Goal: Information Seeking & Learning: Understand process/instructions

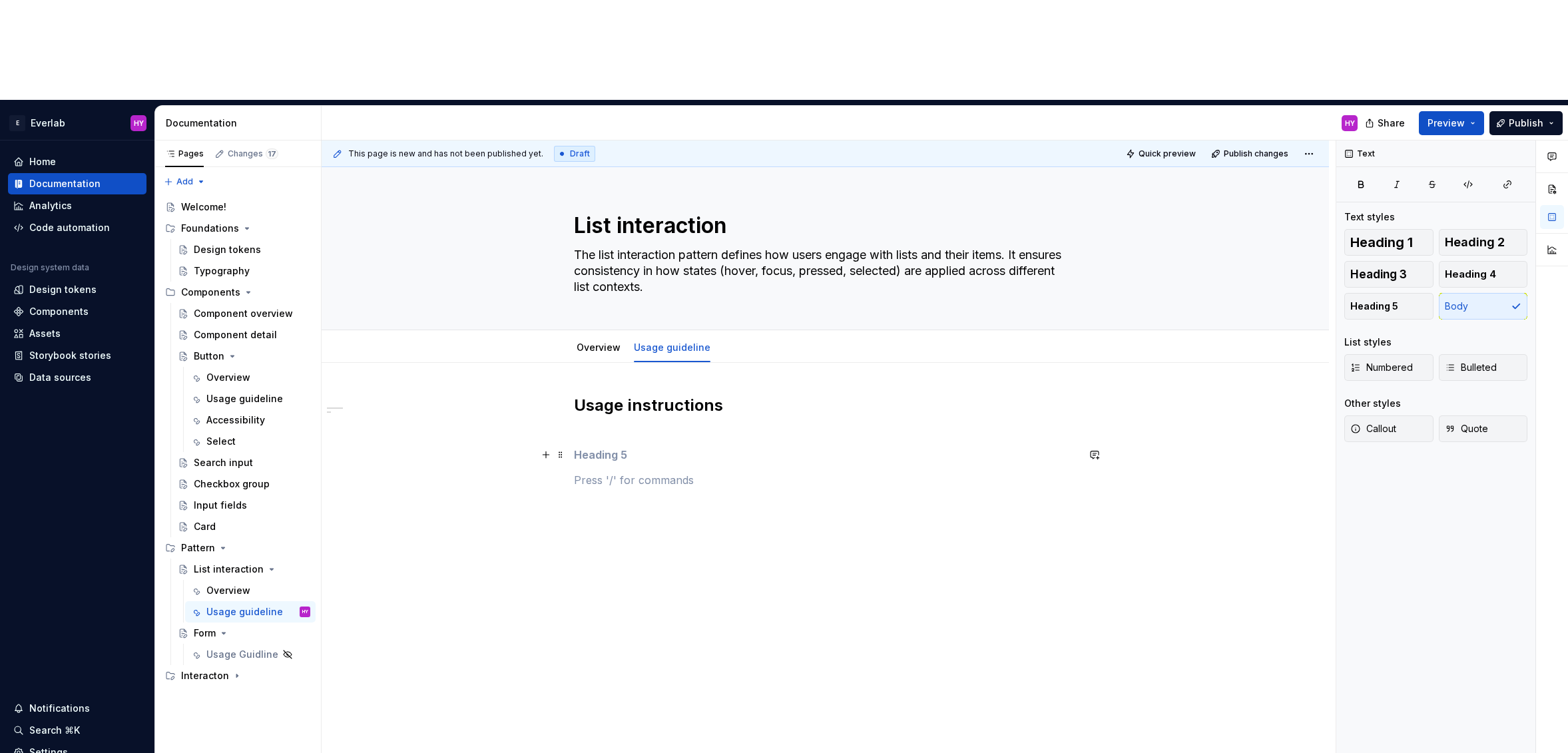
click at [661, 448] on h5 at bounding box center [825, 454] width 503 height 13
type textarea "*"
click at [591, 341] on link "Overview" at bounding box center [598, 347] width 44 height 12
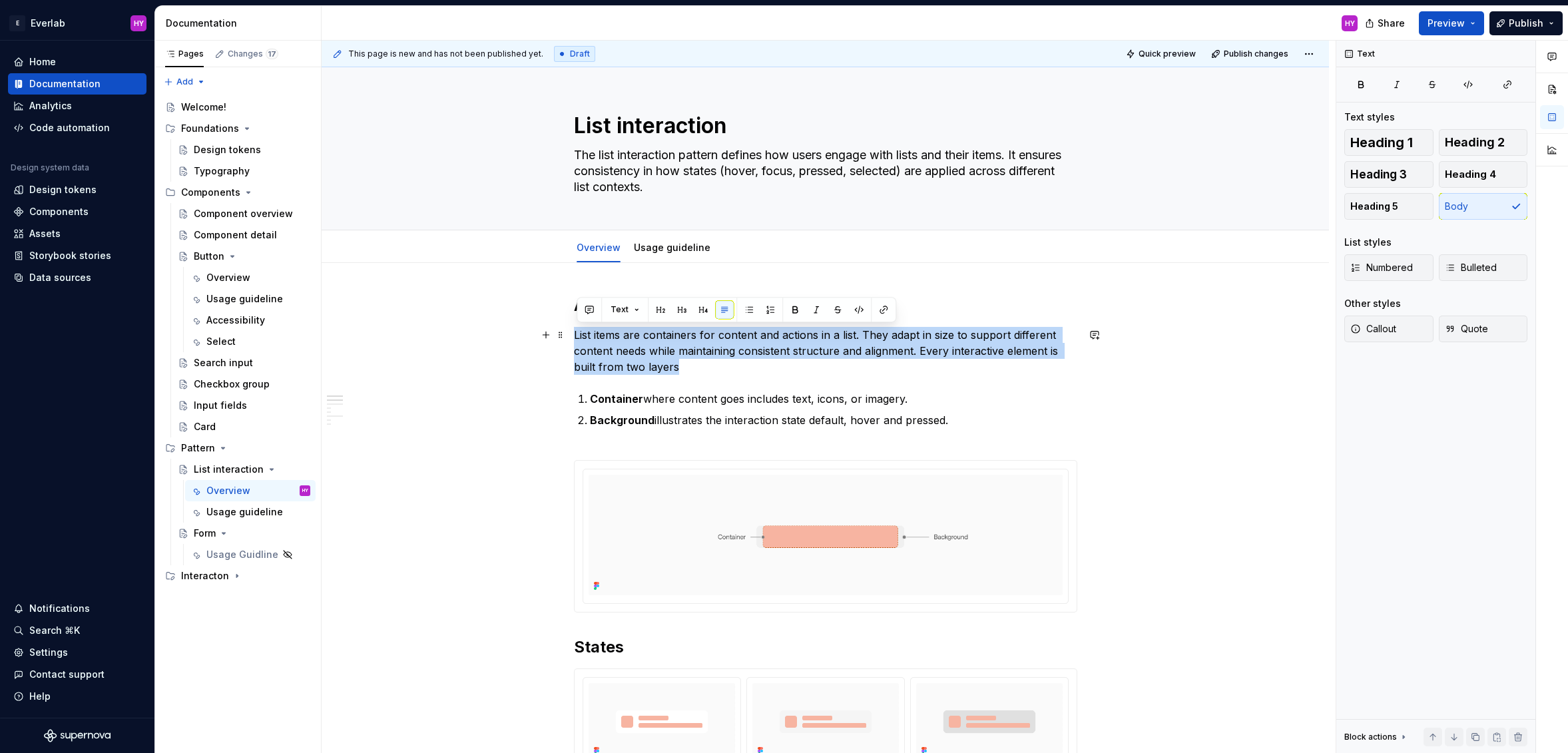
drag, startPoint x: 704, startPoint y: 368, endPoint x: 530, endPoint y: 329, distance: 178.3
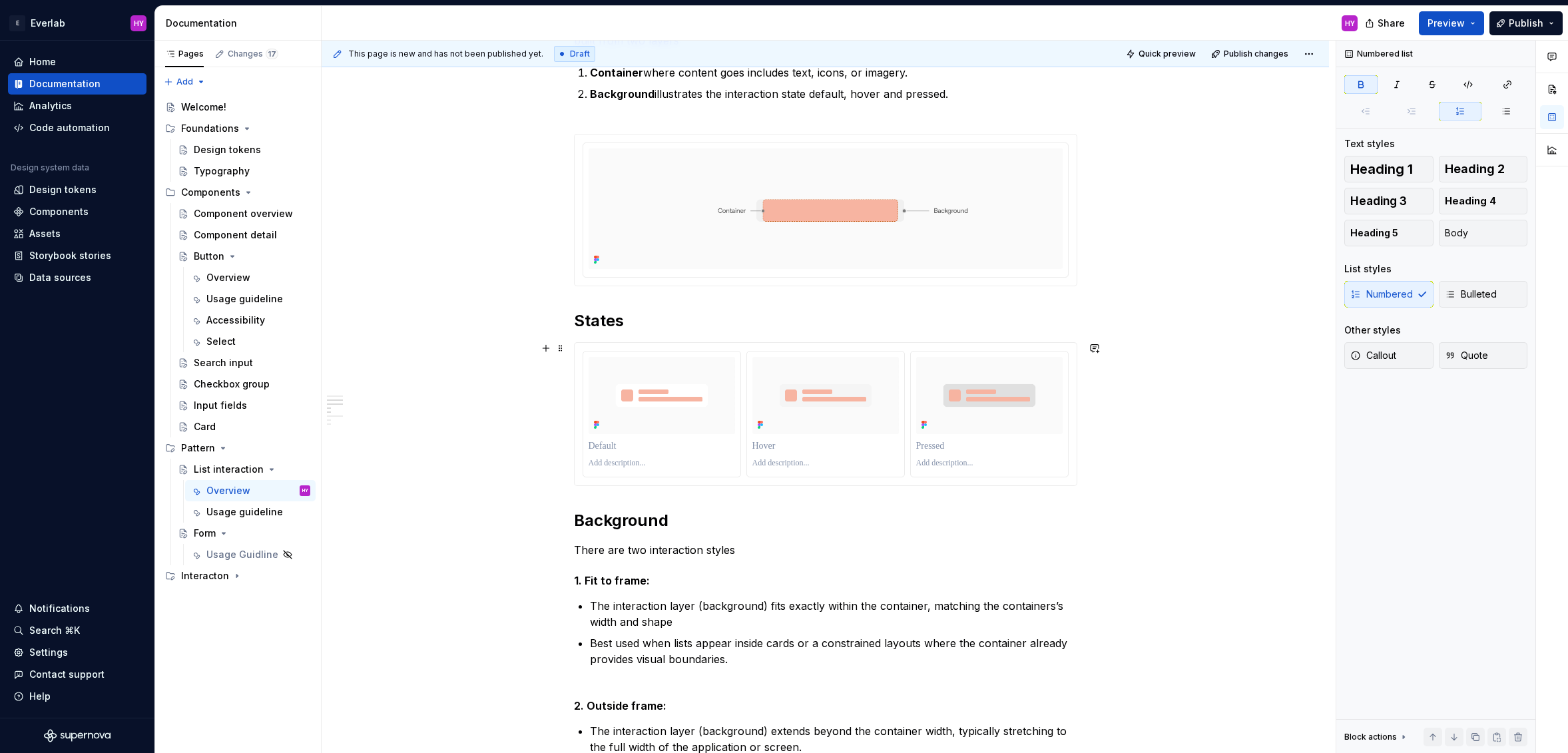
scroll to position [331, 0]
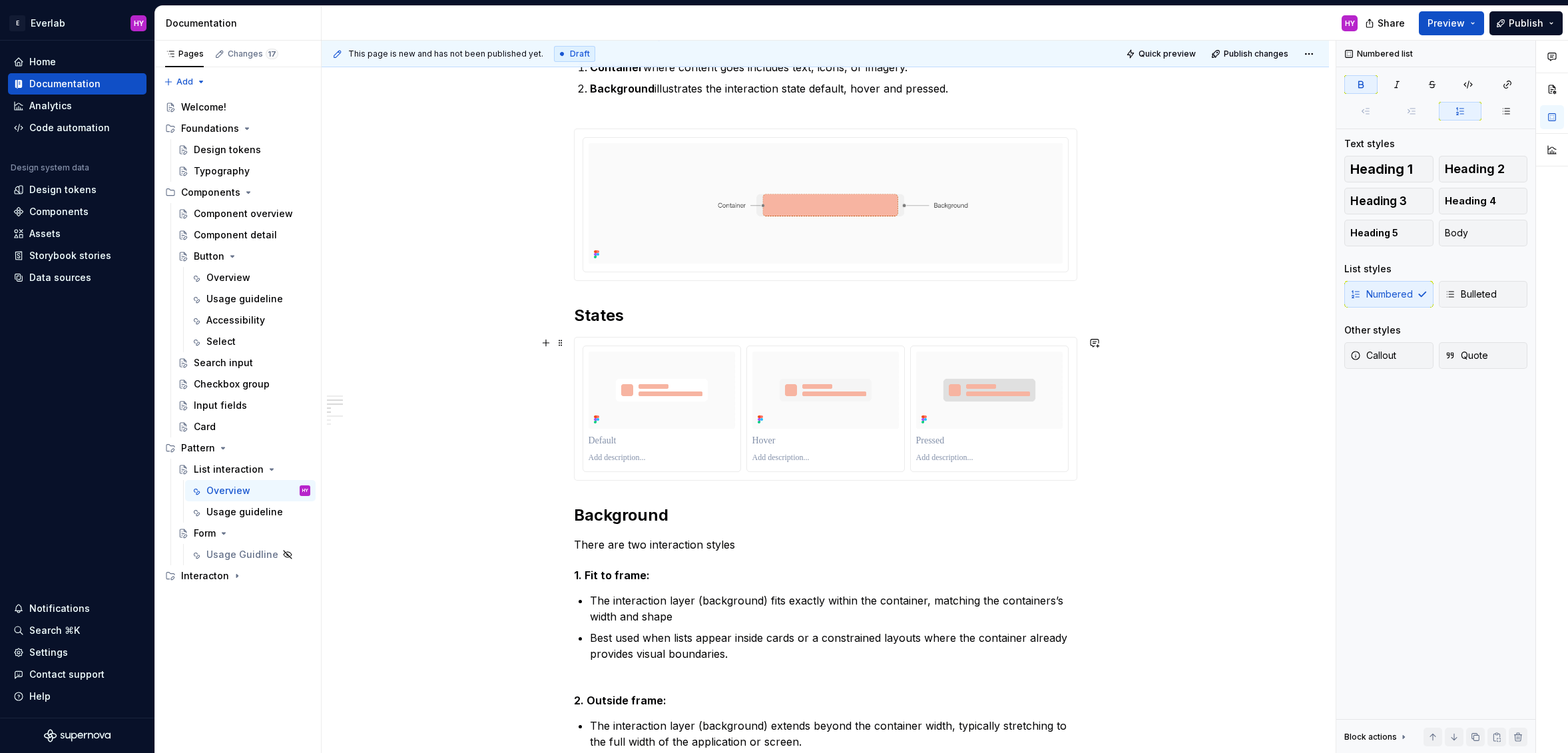
type textarea "*"
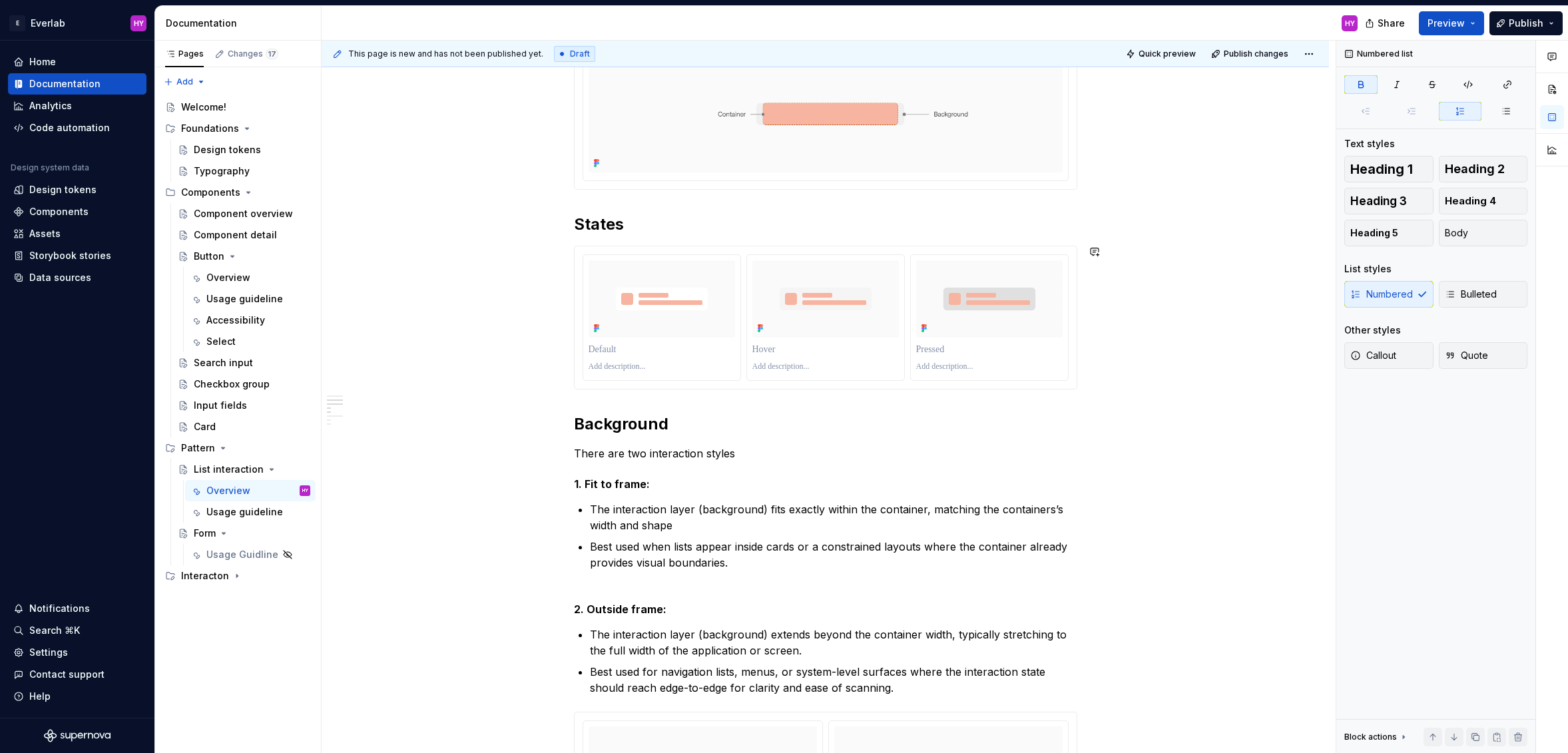
scroll to position [429, 0]
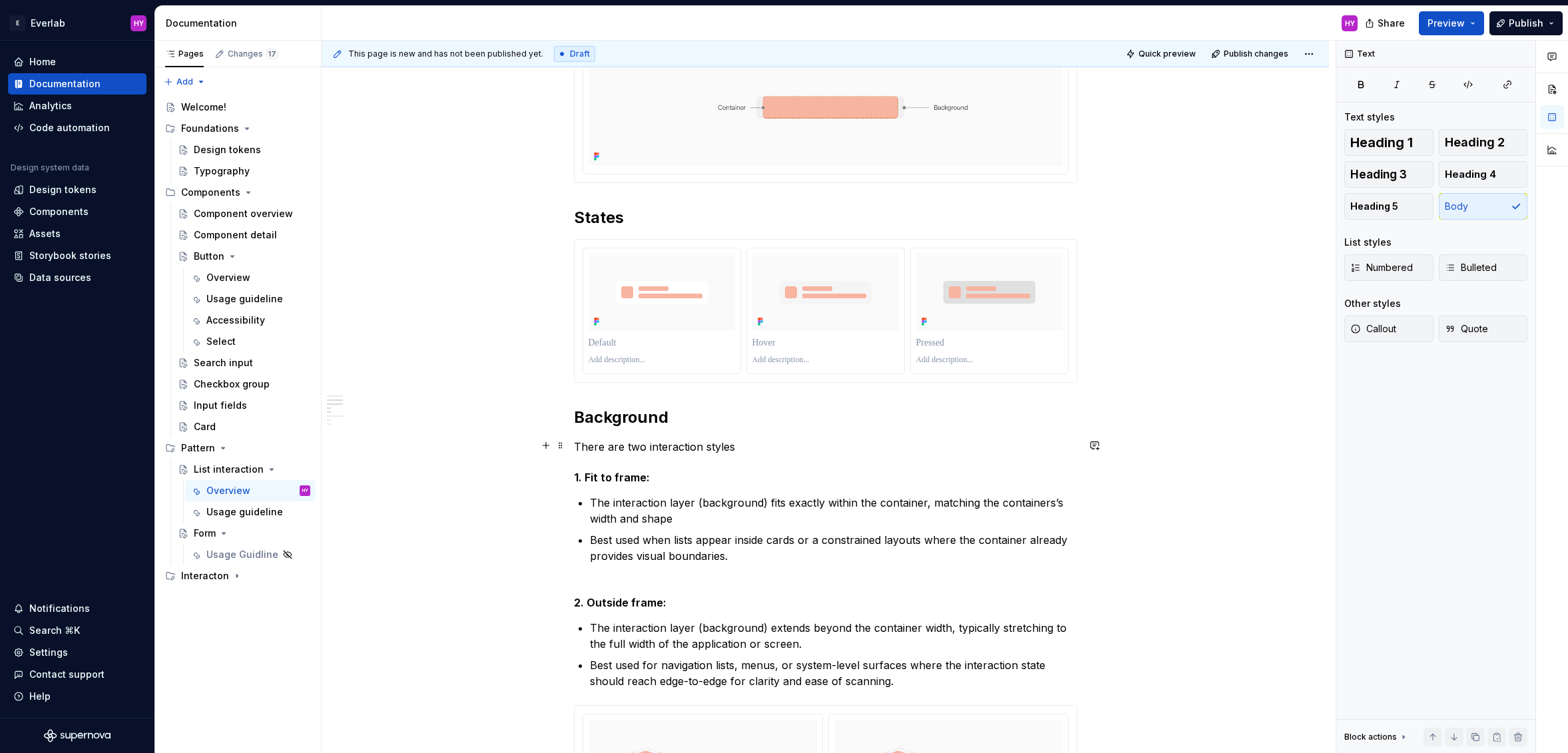
click at [859, 439] on p "There are two interaction styles" at bounding box center [825, 446] width 503 height 16
click at [681, 451] on p "There are two interaction styles" at bounding box center [825, 446] width 503 height 16
click at [822, 442] on p "There are two interaction styles" at bounding box center [825, 446] width 503 height 16
click at [693, 445] on p "There are two interaction styles" at bounding box center [825, 446] width 503 height 16
drag, startPoint x: 757, startPoint y: 445, endPoint x: 579, endPoint y: 447, distance: 178.0
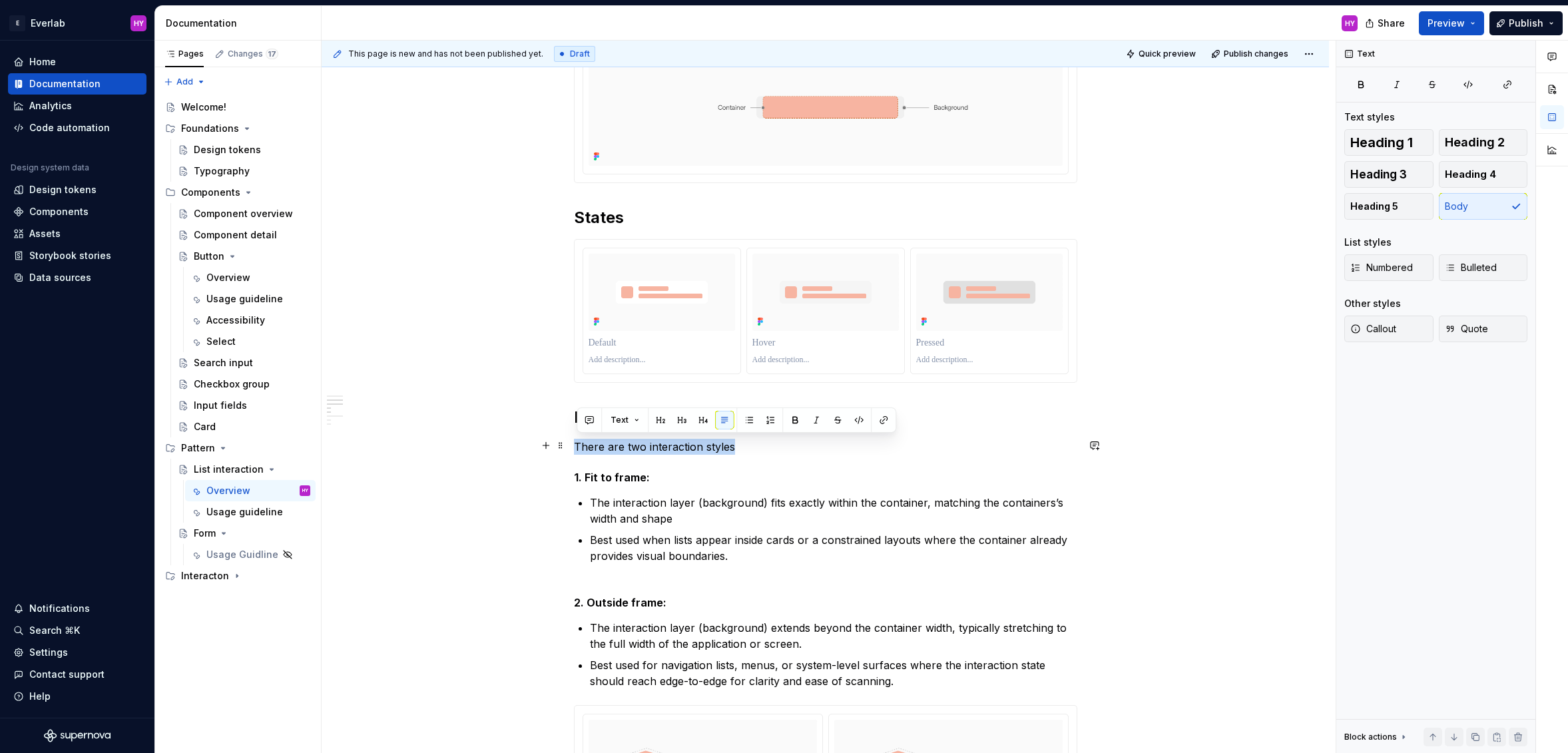
click at [579, 447] on p "There are two interaction styles" at bounding box center [825, 446] width 503 height 16
click at [600, 445] on p "There are two interaction styles" at bounding box center [825, 446] width 503 height 16
click at [649, 444] on p "There are two interaction styles" at bounding box center [825, 446] width 503 height 16
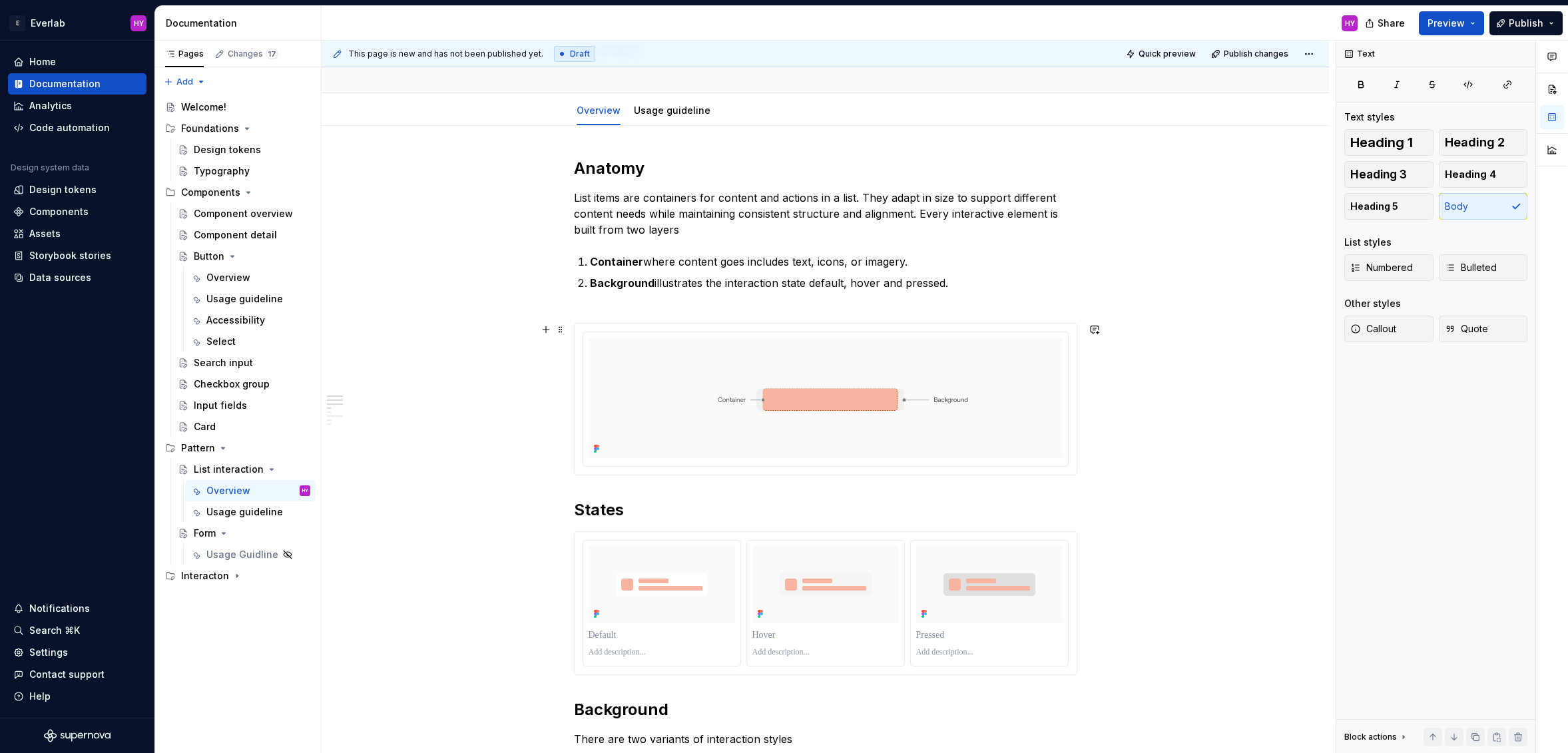
scroll to position [0, 0]
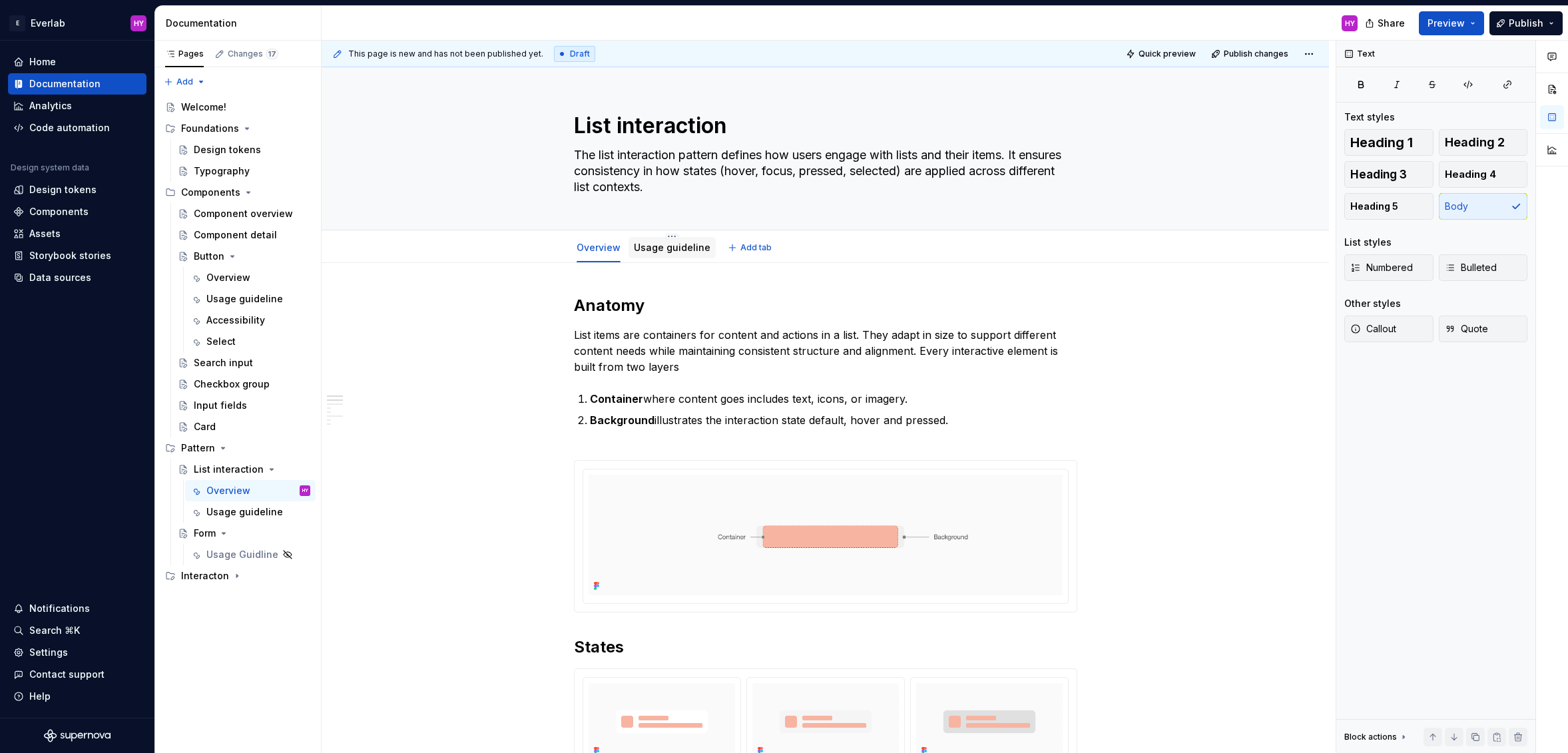
click at [683, 253] on div "Usage guideline" at bounding box center [672, 248] width 77 height 13
click at [663, 253] on link "Usage guideline" at bounding box center [672, 248] width 77 height 12
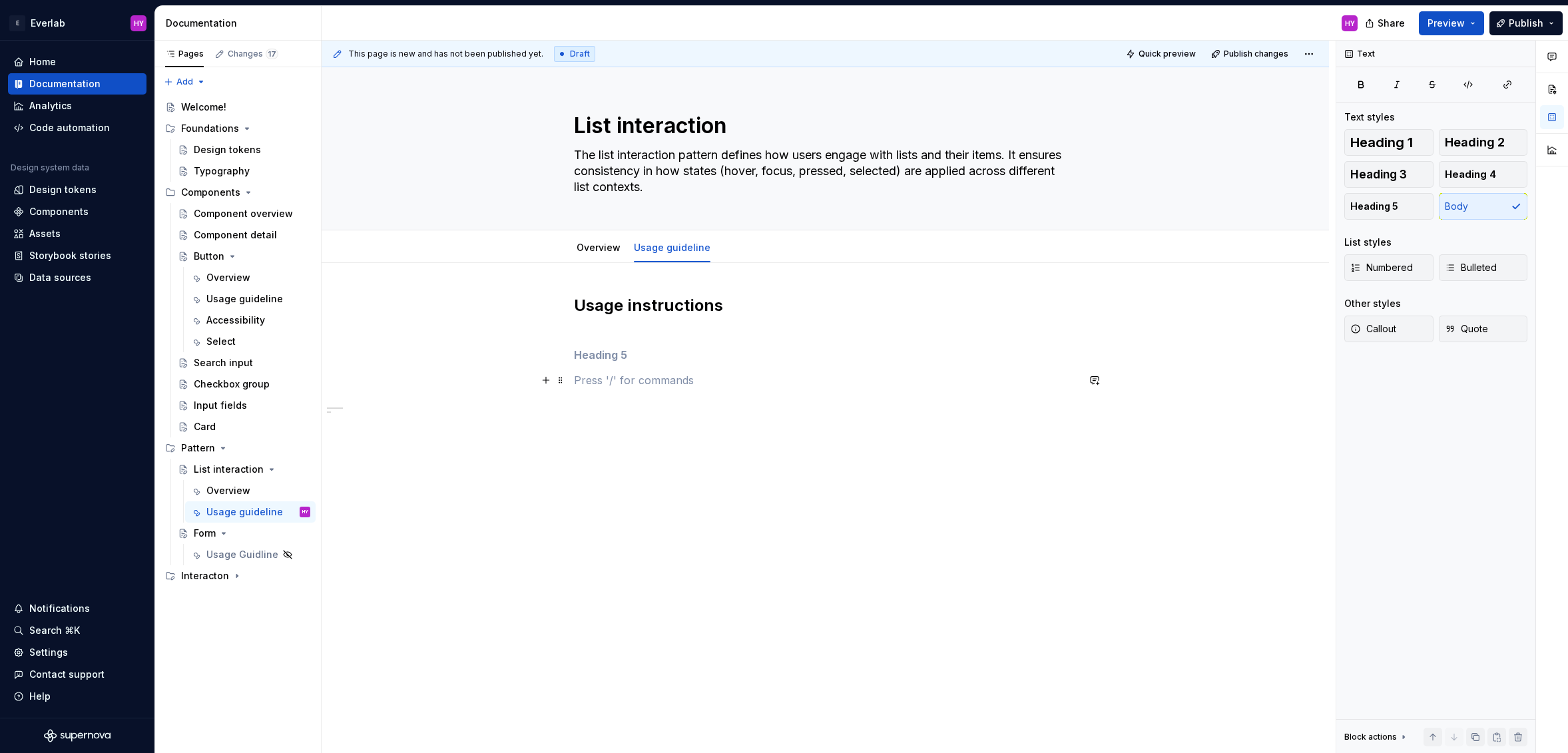
click at [742, 374] on p at bounding box center [825, 379] width 503 height 16
click at [704, 355] on h5 at bounding box center [825, 354] width 503 height 13
click at [660, 330] on h2 "Usage instructions" at bounding box center [825, 316] width 503 height 43
type textarea "*"
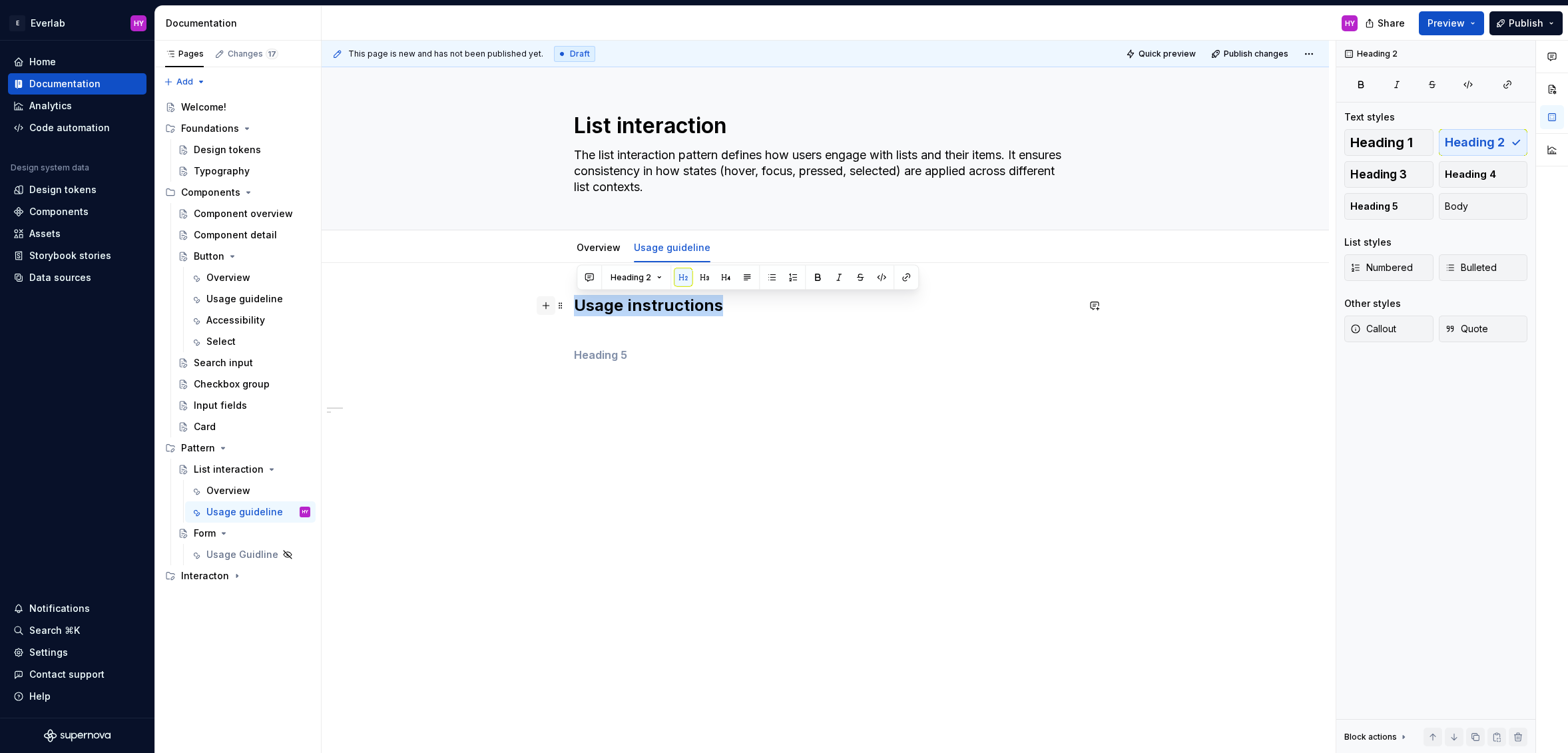
drag, startPoint x: 661, startPoint y: 305, endPoint x: 543, endPoint y: 304, distance: 118.0
click at [574, 304] on div "Usage instructions" at bounding box center [825, 349] width 503 height 109
click at [744, 338] on div "Usage instructions" at bounding box center [825, 342] width 503 height 93
click at [699, 299] on h2 "Usage instructions" at bounding box center [825, 316] width 503 height 43
drag, startPoint x: 715, startPoint y: 304, endPoint x: 726, endPoint y: 304, distance: 11.0
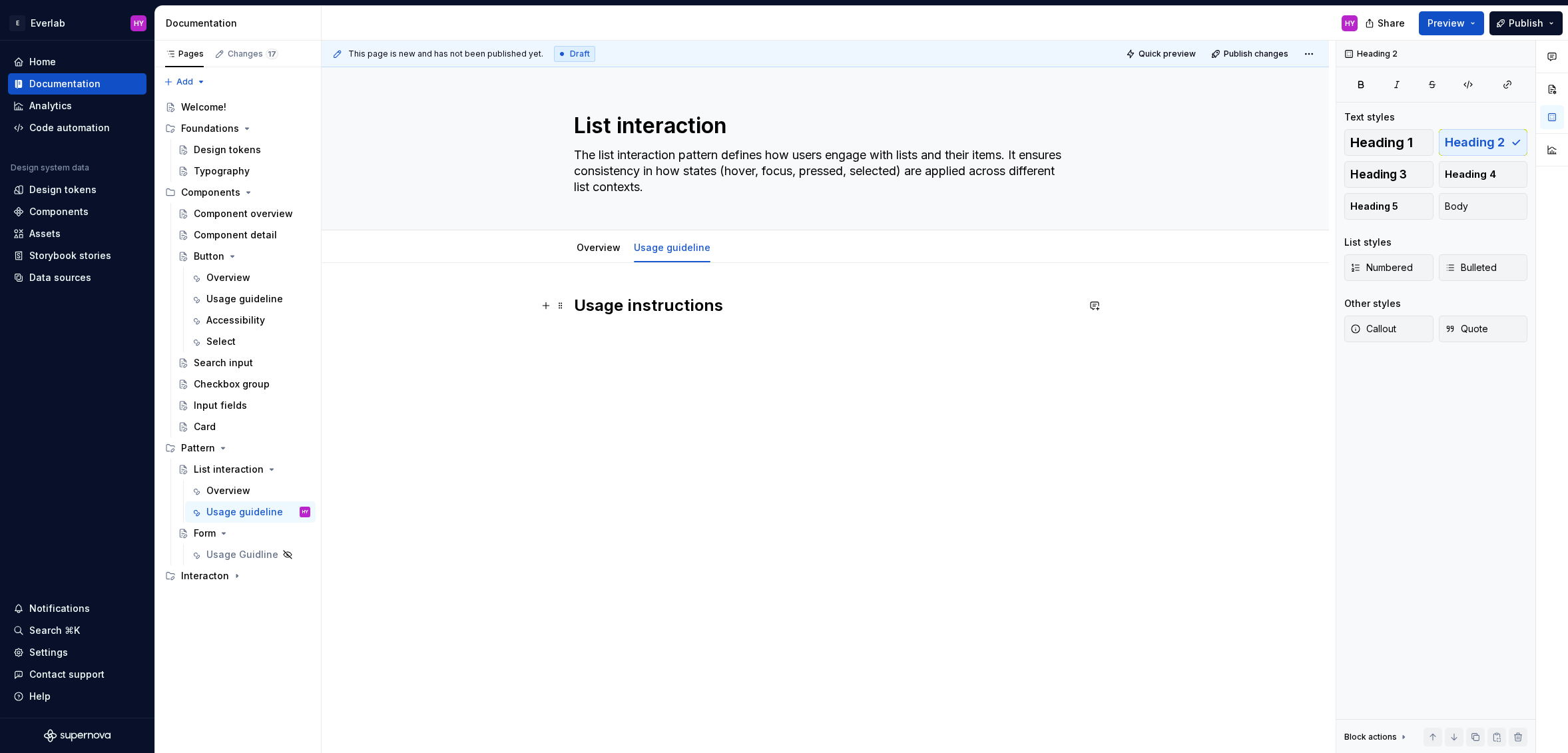
click at [715, 304] on h2 "Usage instructions" at bounding box center [825, 316] width 503 height 43
drag, startPoint x: 727, startPoint y: 304, endPoint x: 629, endPoint y: 303, distance: 98.0
click at [629, 303] on h2 "Usage instructions" at bounding box center [825, 316] width 503 height 43
click at [741, 313] on h2 "Usage instructions" at bounding box center [825, 316] width 503 height 43
drag, startPoint x: 734, startPoint y: 305, endPoint x: 579, endPoint y: 301, distance: 155.1
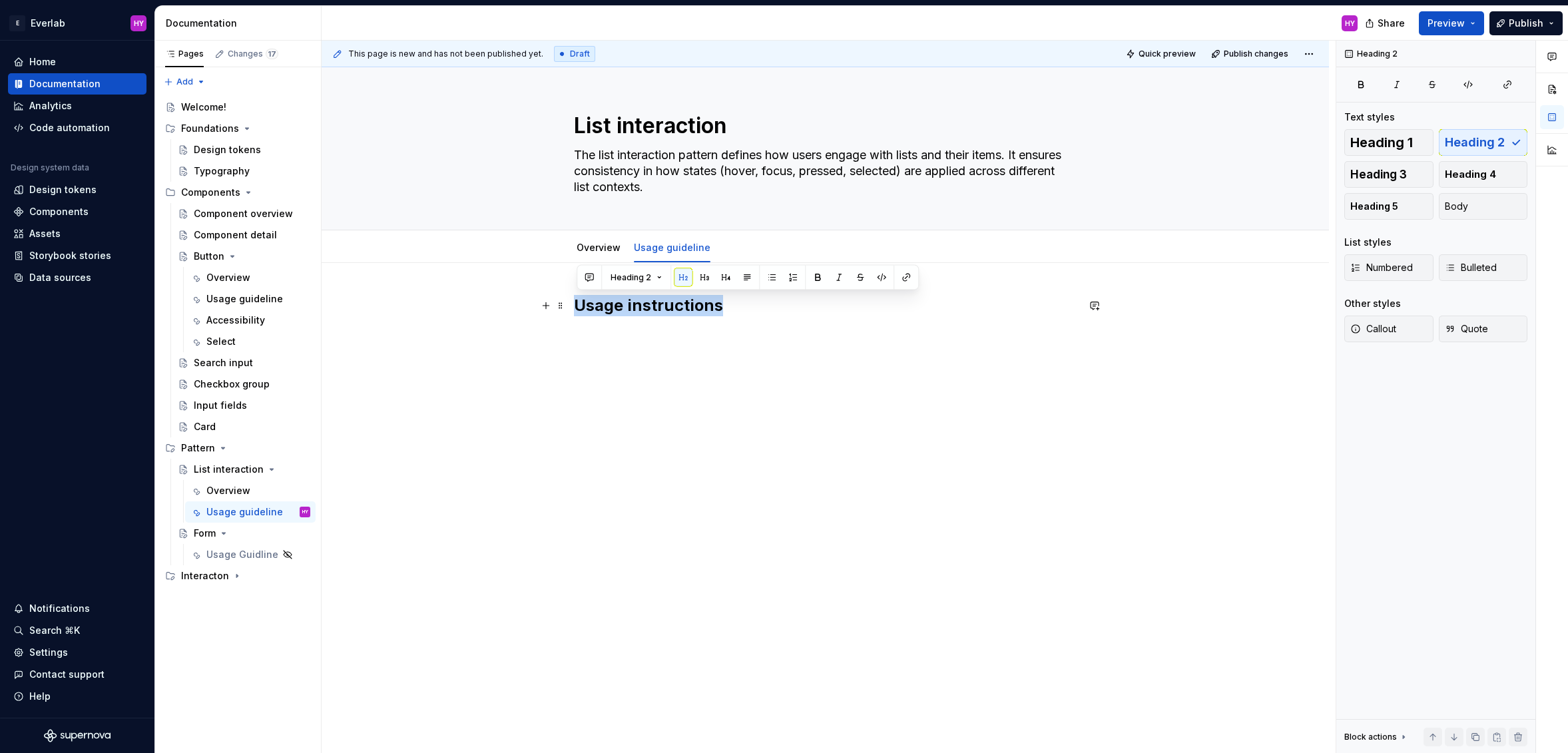
click at [579, 301] on h2 "Usage instructions" at bounding box center [825, 316] width 503 height 43
click at [606, 301] on h2 "Usecases" at bounding box center [825, 316] width 503 height 43
click at [717, 305] on h2 "Use cases" at bounding box center [825, 316] width 503 height 43
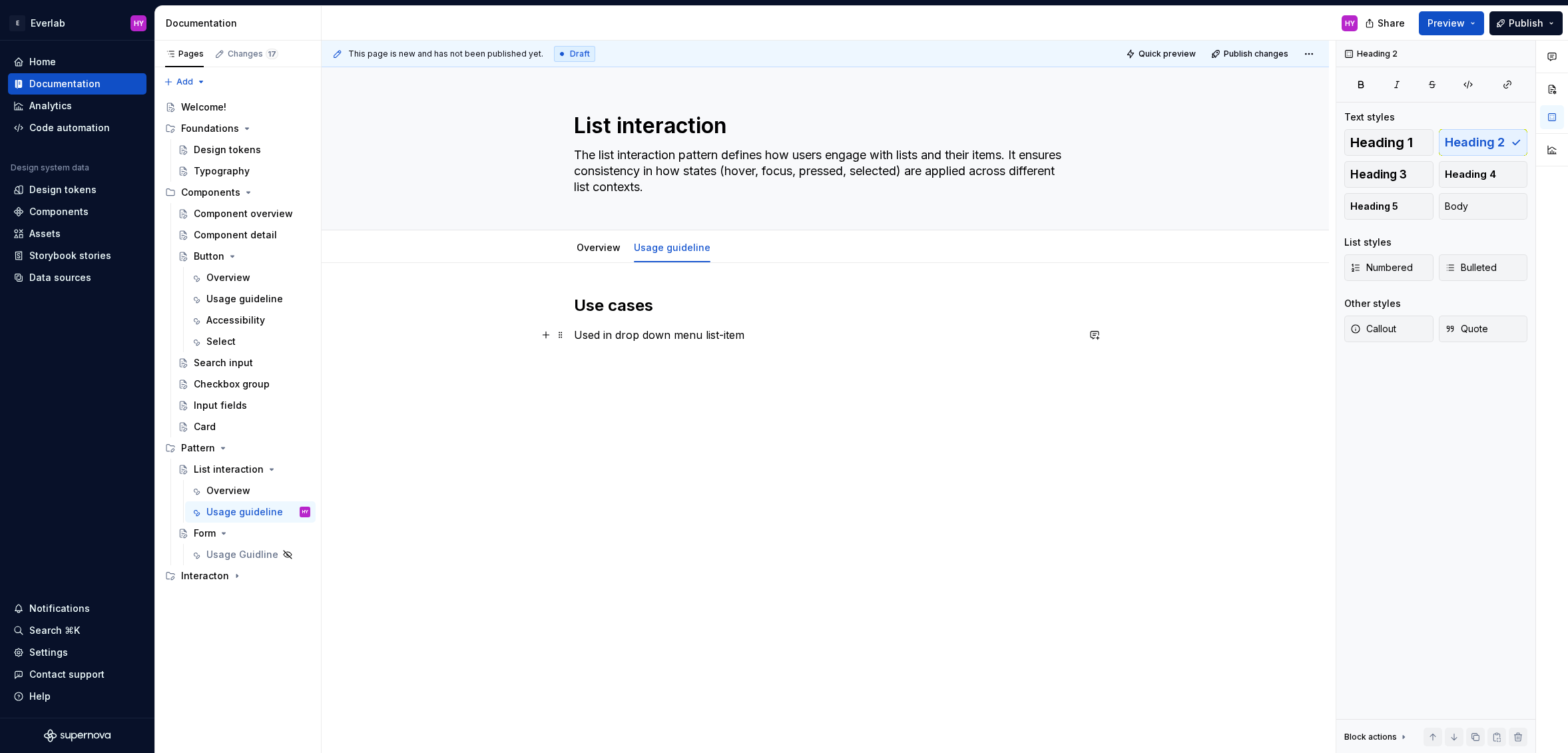
click at [818, 345] on p "Used in drop down menu list-item" at bounding box center [825, 343] width 503 height 32
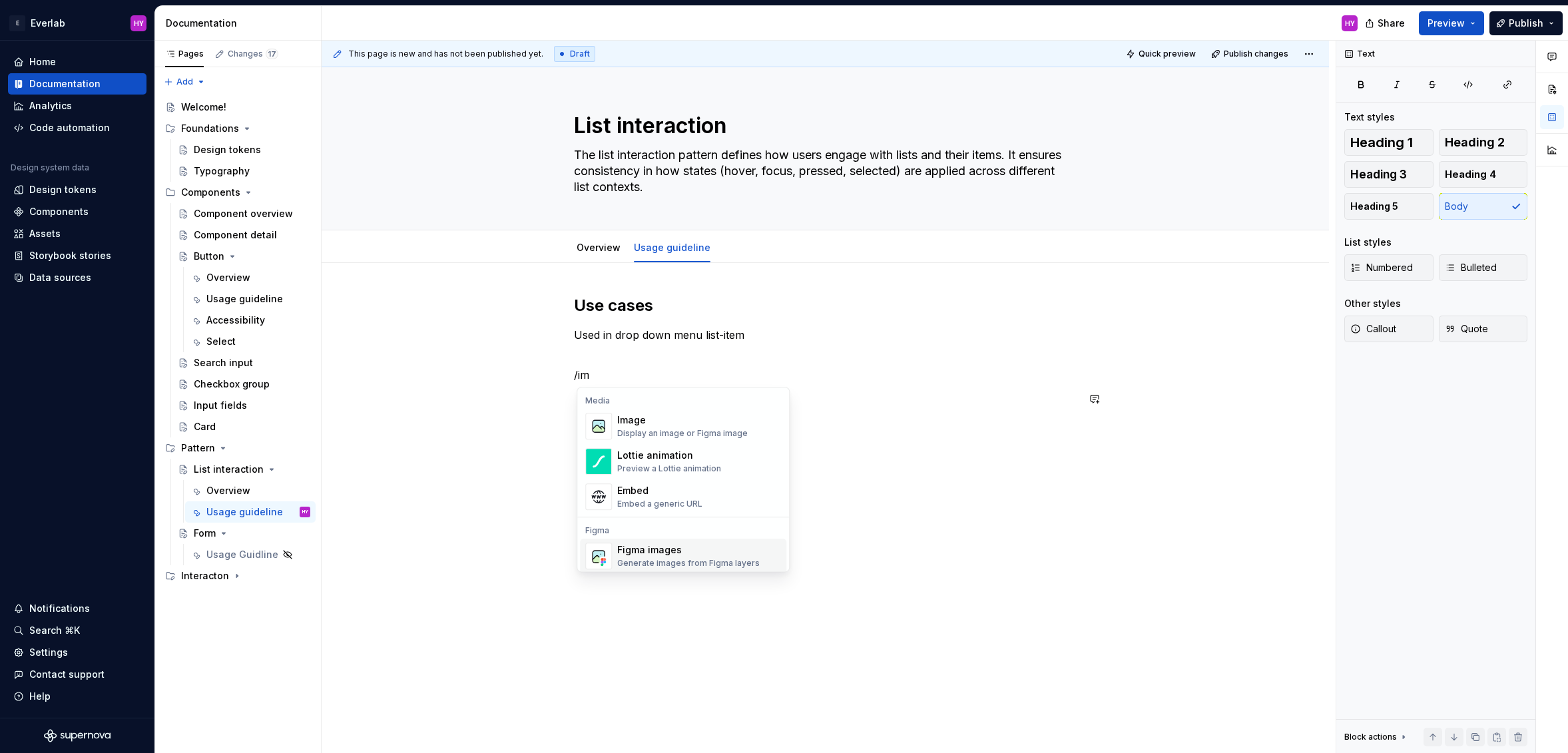
click at [681, 555] on div "Figma images Generate images from Figma layers" at bounding box center [688, 555] width 143 height 25
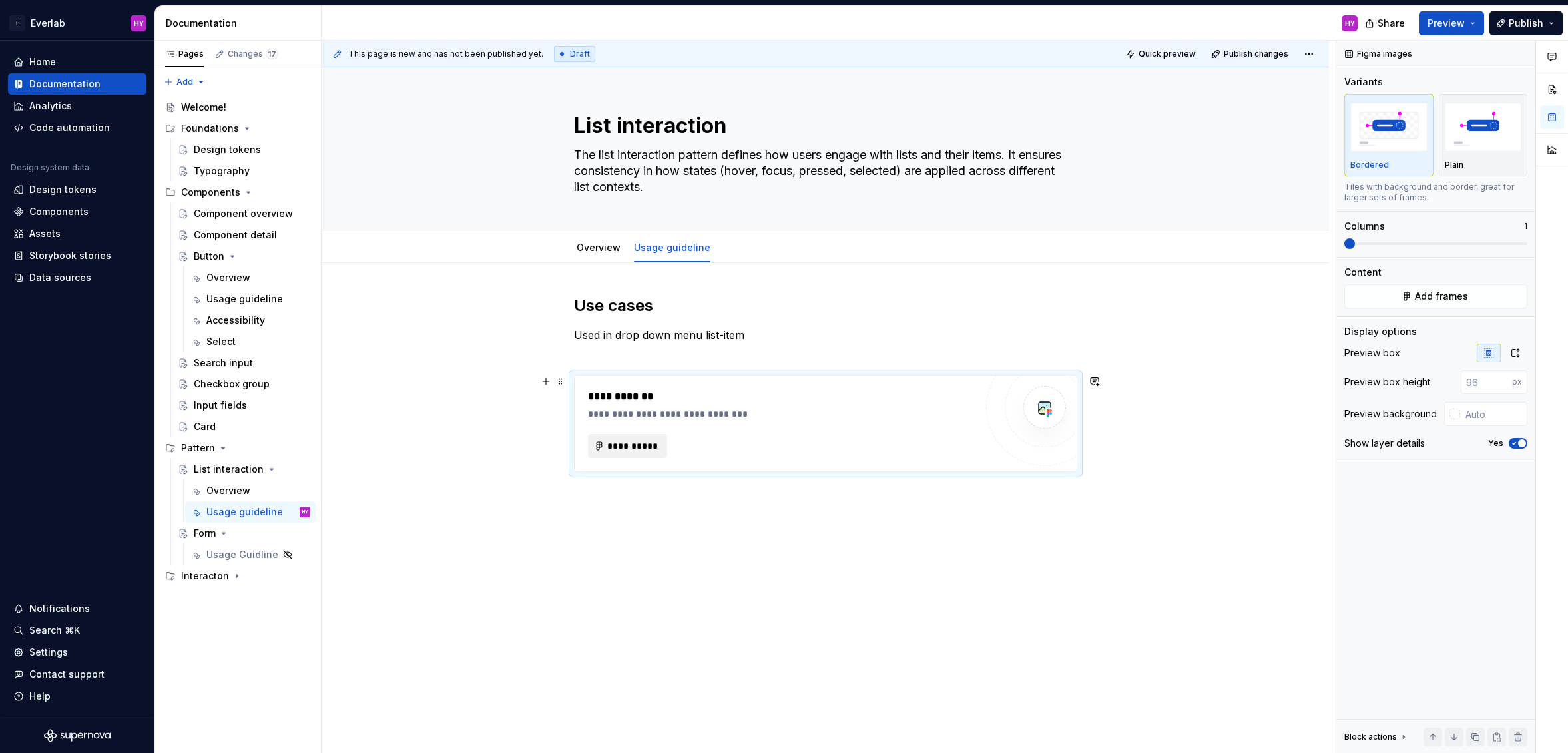
click at [644, 444] on span "**********" at bounding box center [633, 446] width 52 height 13
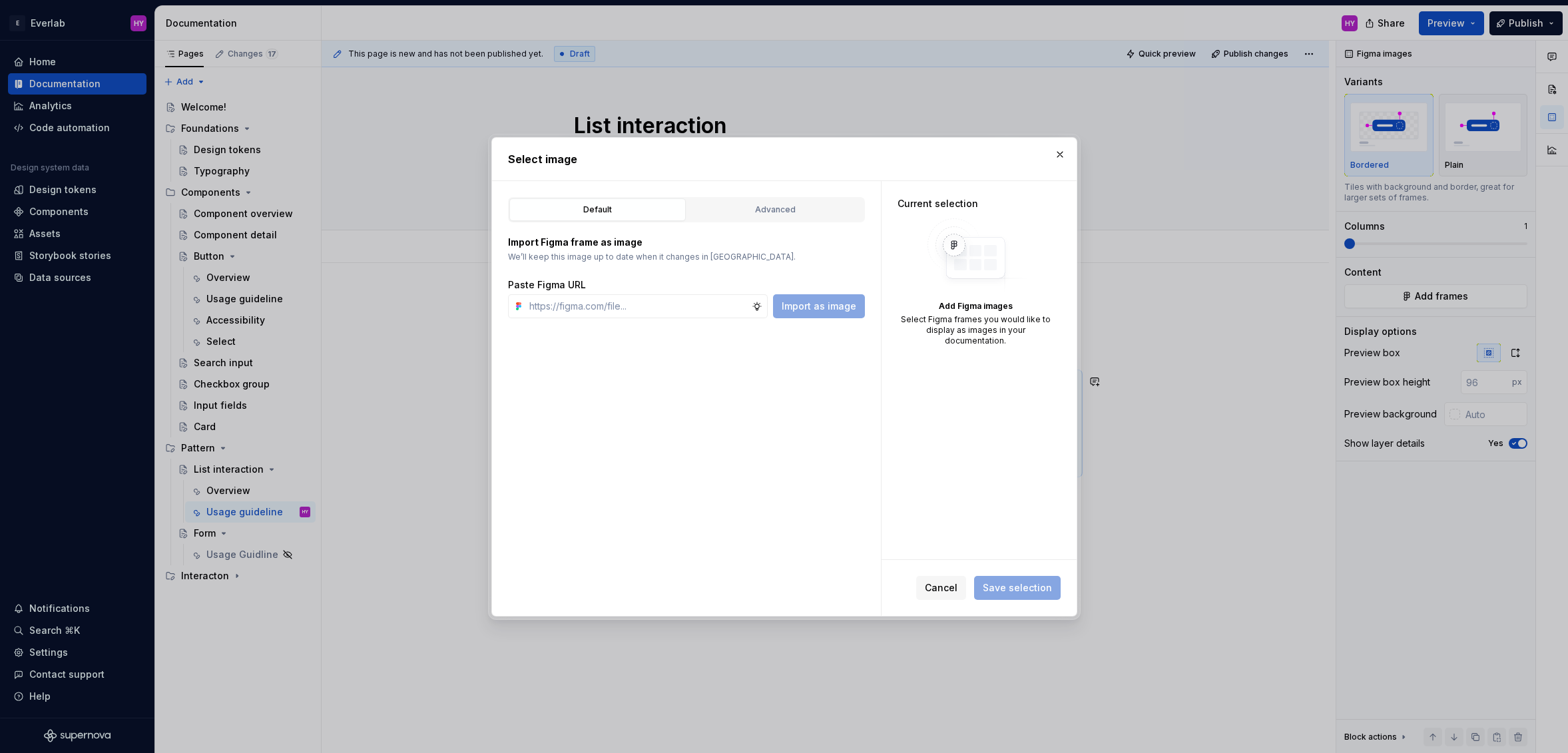
type textarea "*"
type input "https://www.figma.com/design/cisM9LjUI982Z2kwd1uPPm/Documentation?node-id=471-2…"
type textarea "*"
type input "https://www.figma.com/design/cisM9LjUI982Z2kwd1uPPm/Documentation?node-id=471-2…"
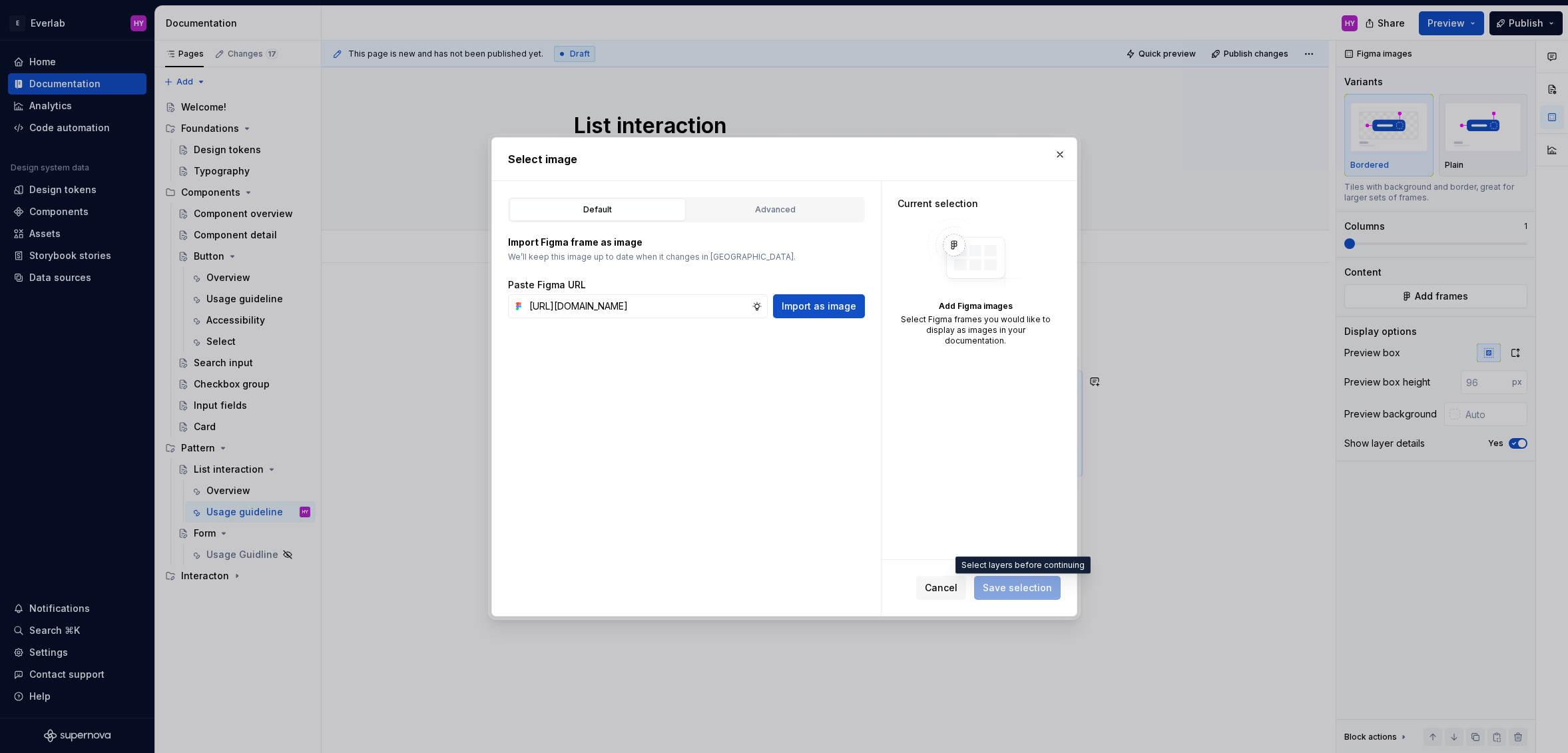
scroll to position [0, 0]
click at [1038, 585] on span "Save selection" at bounding box center [1018, 587] width 87 height 24
click at [847, 299] on span "Import as image" at bounding box center [818, 306] width 74 height 13
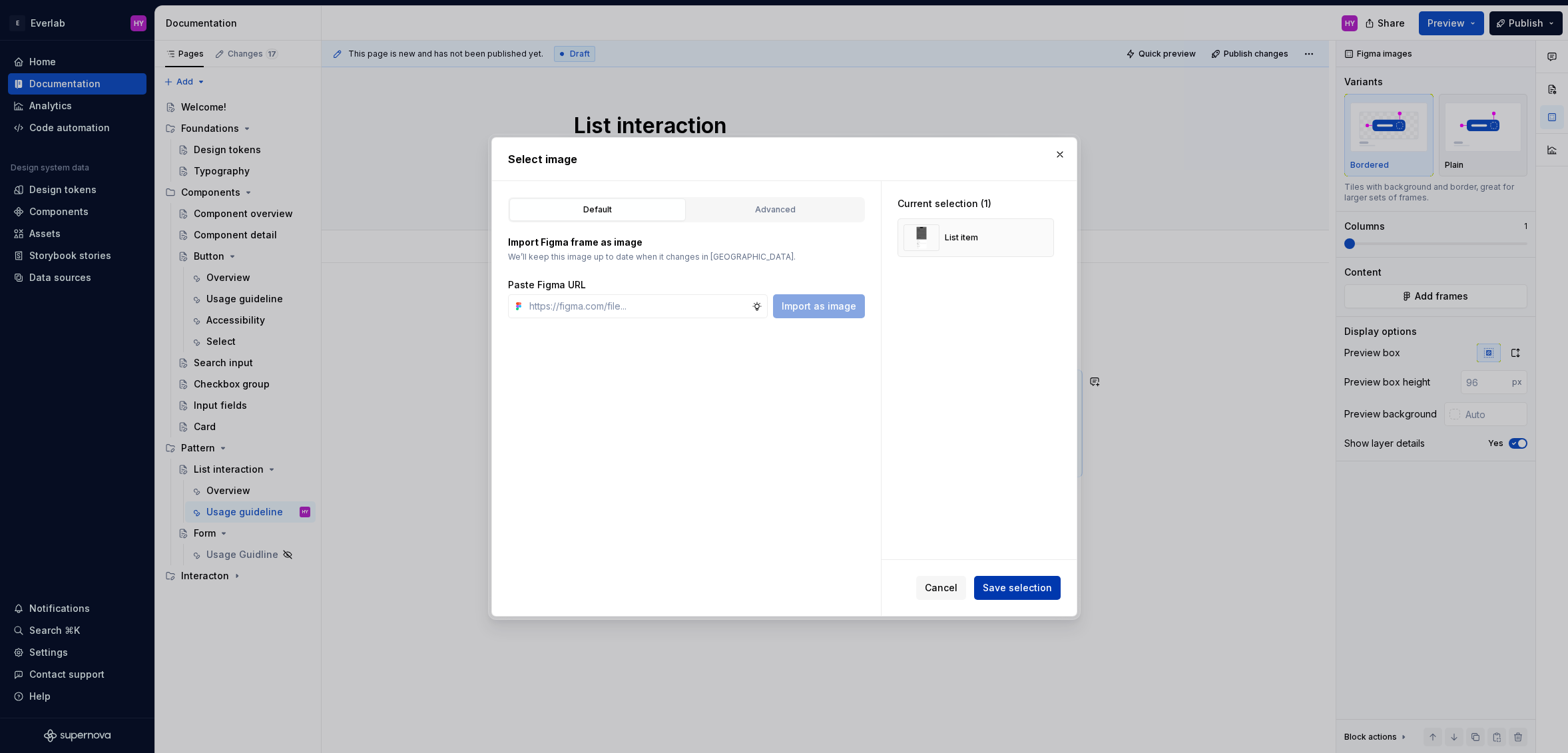
click at [1026, 590] on span "Save selection" at bounding box center [1017, 588] width 69 height 13
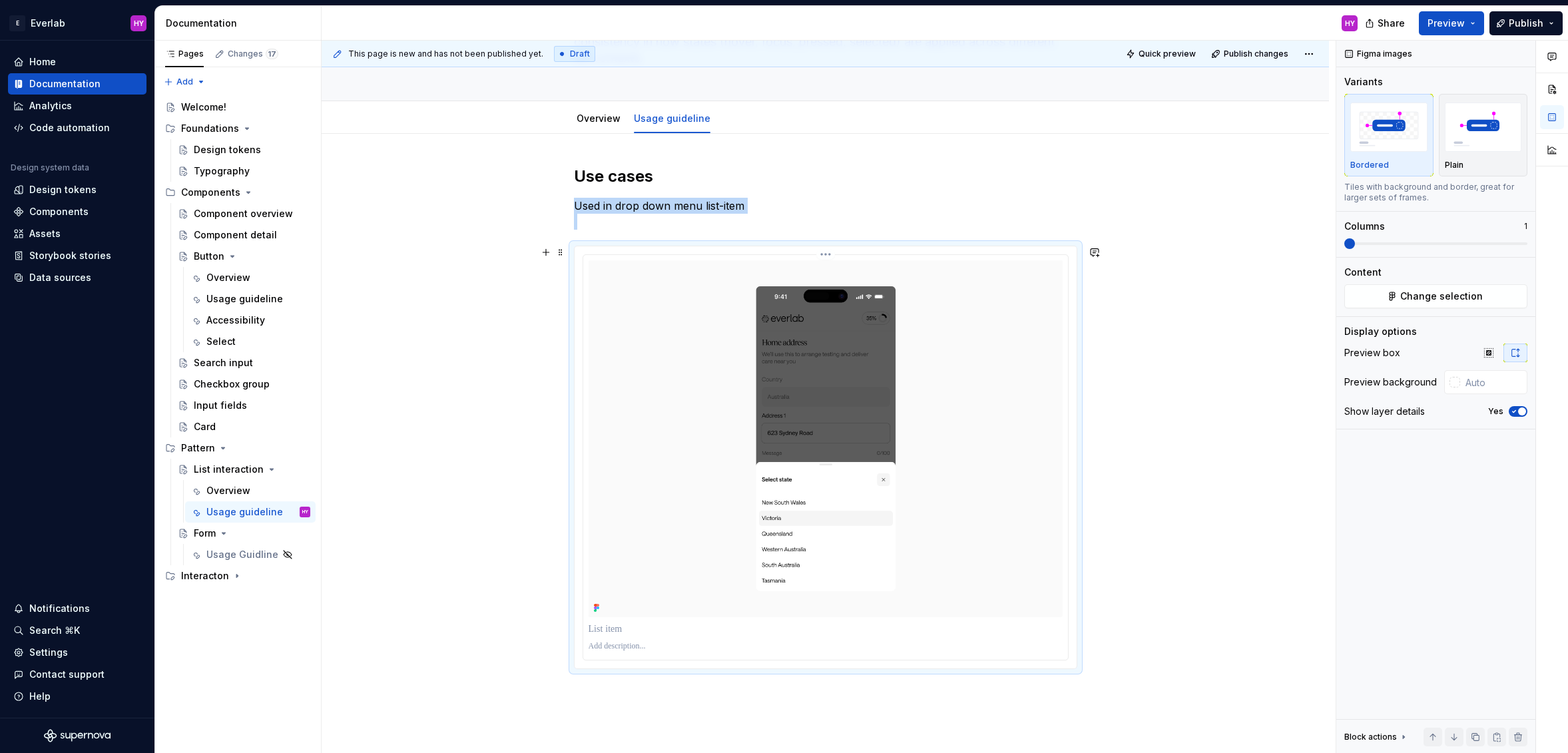
scroll to position [195, 0]
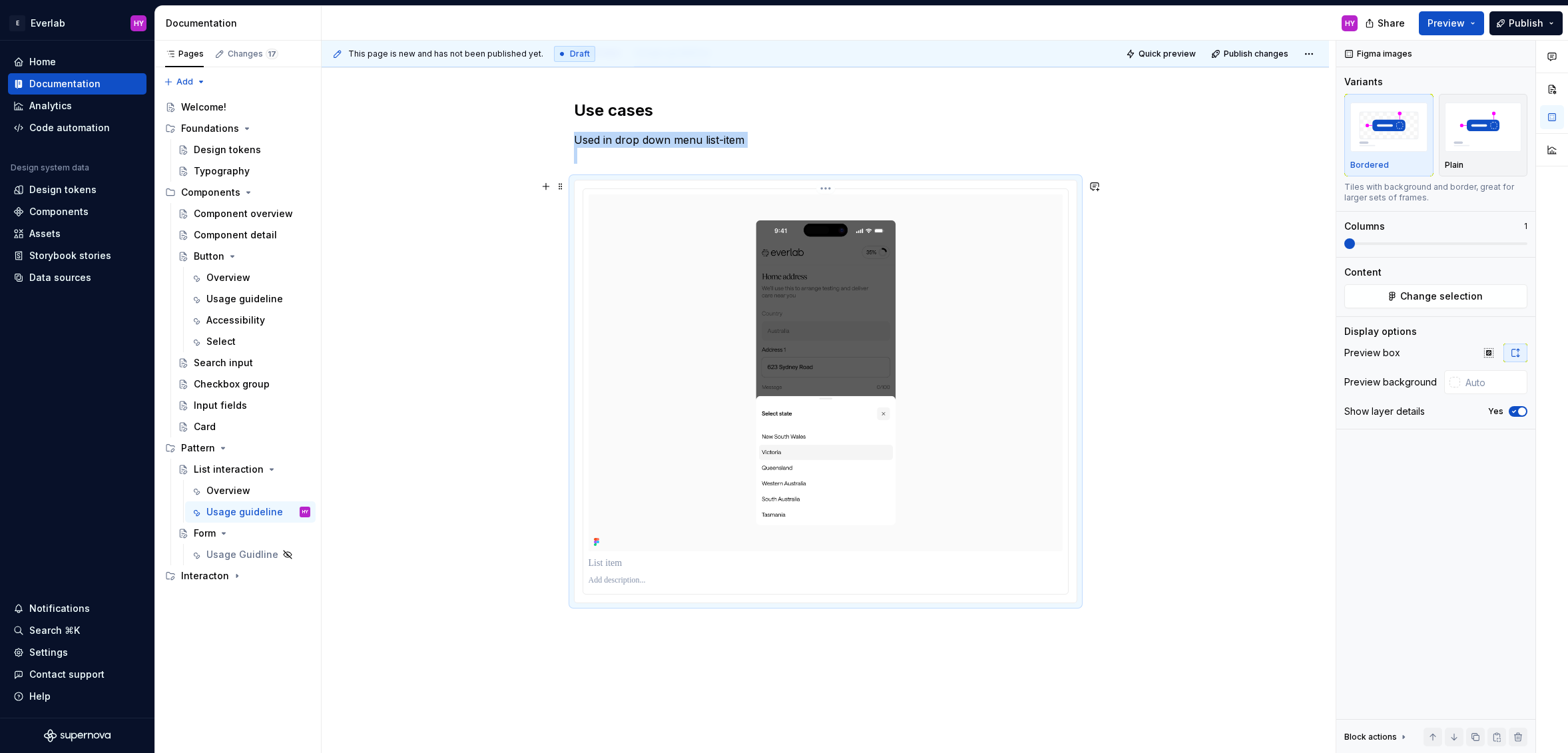
click at [652, 579] on p at bounding box center [826, 580] width 474 height 11
click at [1193, 560] on div "**********" at bounding box center [829, 397] width 1014 height 713
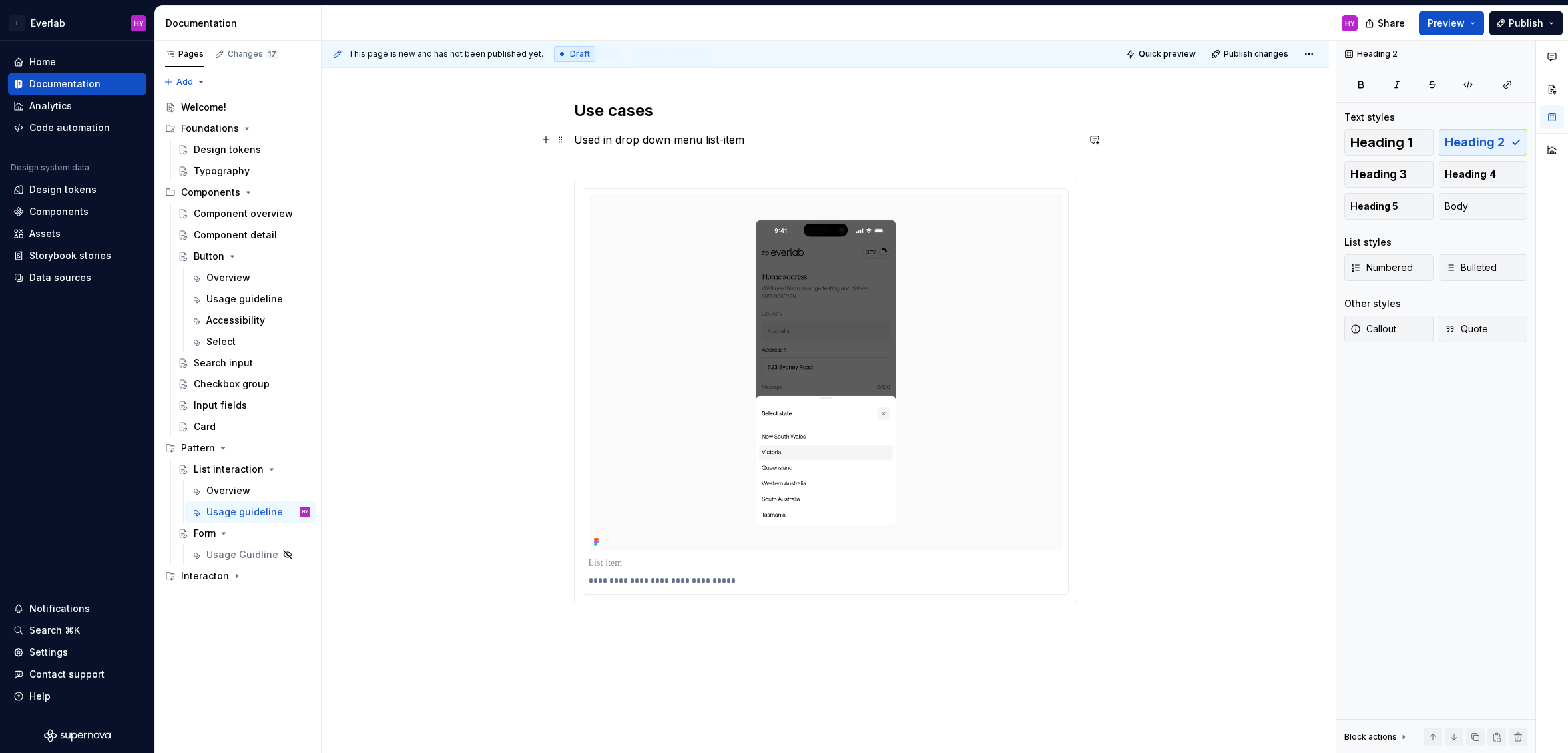
click at [719, 138] on p "Used in drop down menu list-item" at bounding box center [825, 148] width 503 height 32
click at [701, 138] on p "Used in drop down menu list-item" at bounding box center [825, 148] width 503 height 32
click at [686, 580] on p "**********" at bounding box center [827, 580] width 475 height 11
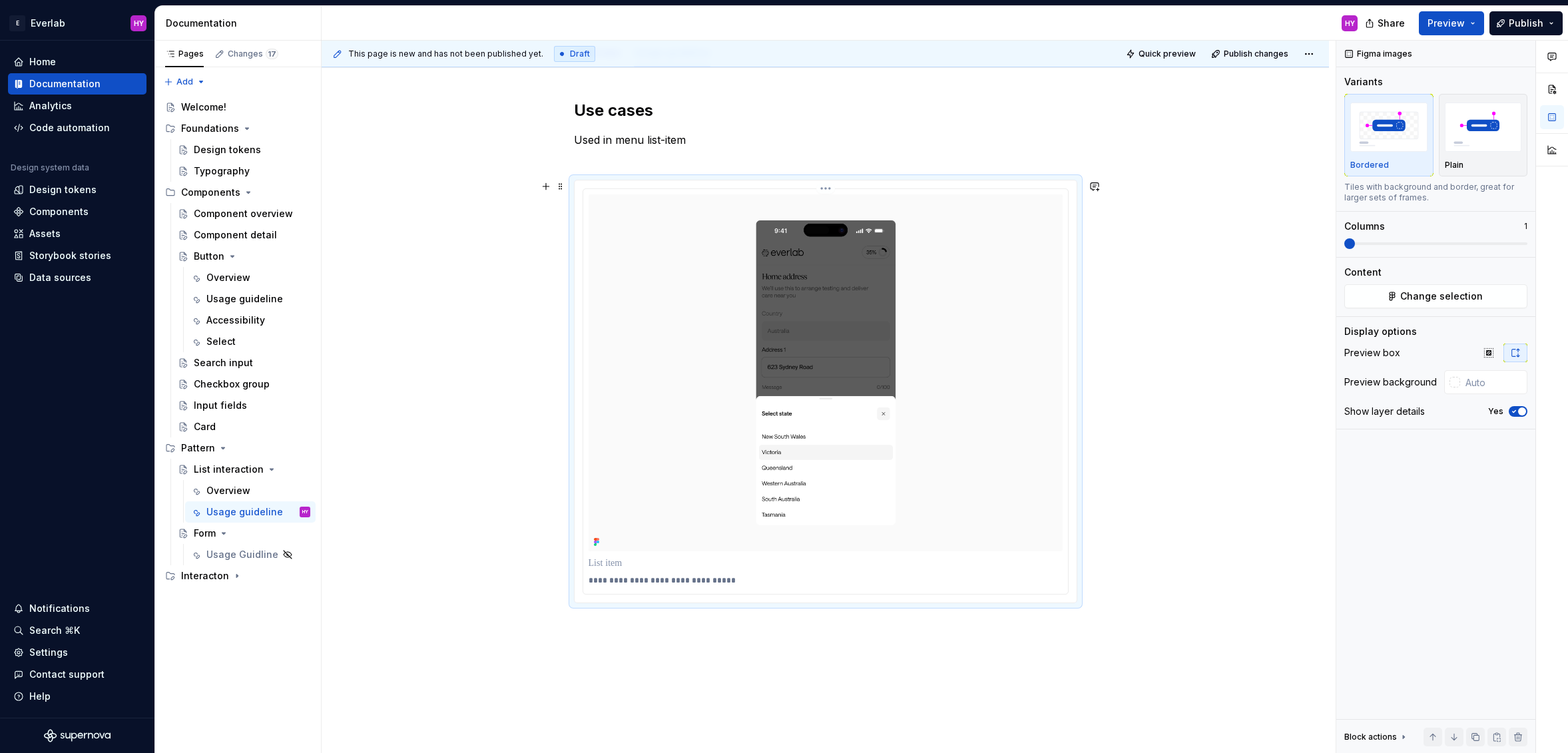
click at [621, 581] on p "**********" at bounding box center [827, 580] width 475 height 11
drag, startPoint x: 622, startPoint y: 582, endPoint x: 573, endPoint y: 582, distance: 49.0
click at [574, 582] on div "**********" at bounding box center [825, 392] width 503 height 424
click at [672, 585] on div "**********" at bounding box center [826, 580] width 474 height 16
click at [672, 580] on p "**********" at bounding box center [827, 580] width 475 height 11
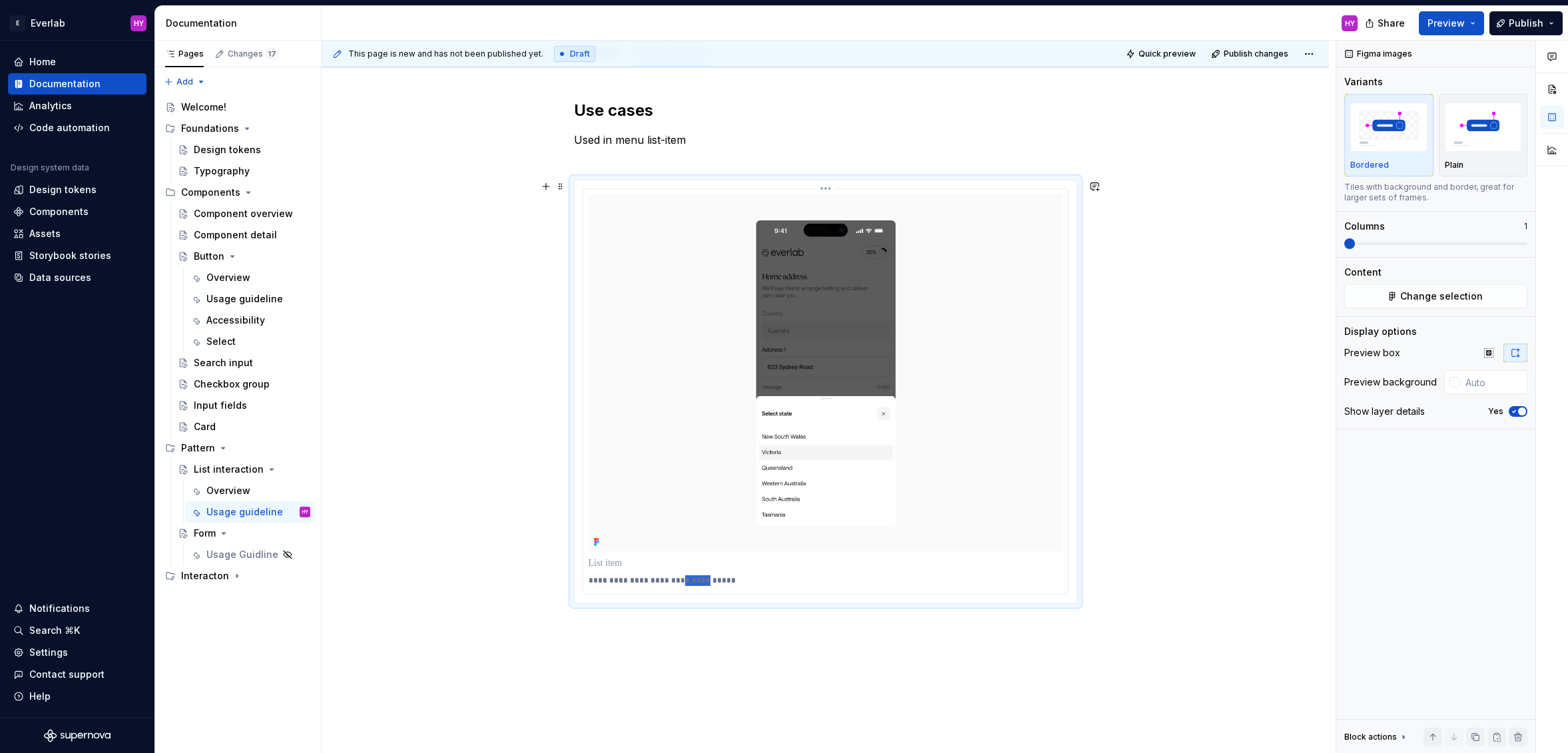
click at [672, 580] on p "**********" at bounding box center [827, 580] width 475 height 11
drag, startPoint x: 625, startPoint y: 579, endPoint x: 617, endPoint y: 580, distance: 8.1
click at [617, 580] on p "**********" at bounding box center [827, 580] width 475 height 11
drag, startPoint x: 643, startPoint y: 577, endPoint x: 667, endPoint y: 575, distance: 24.1
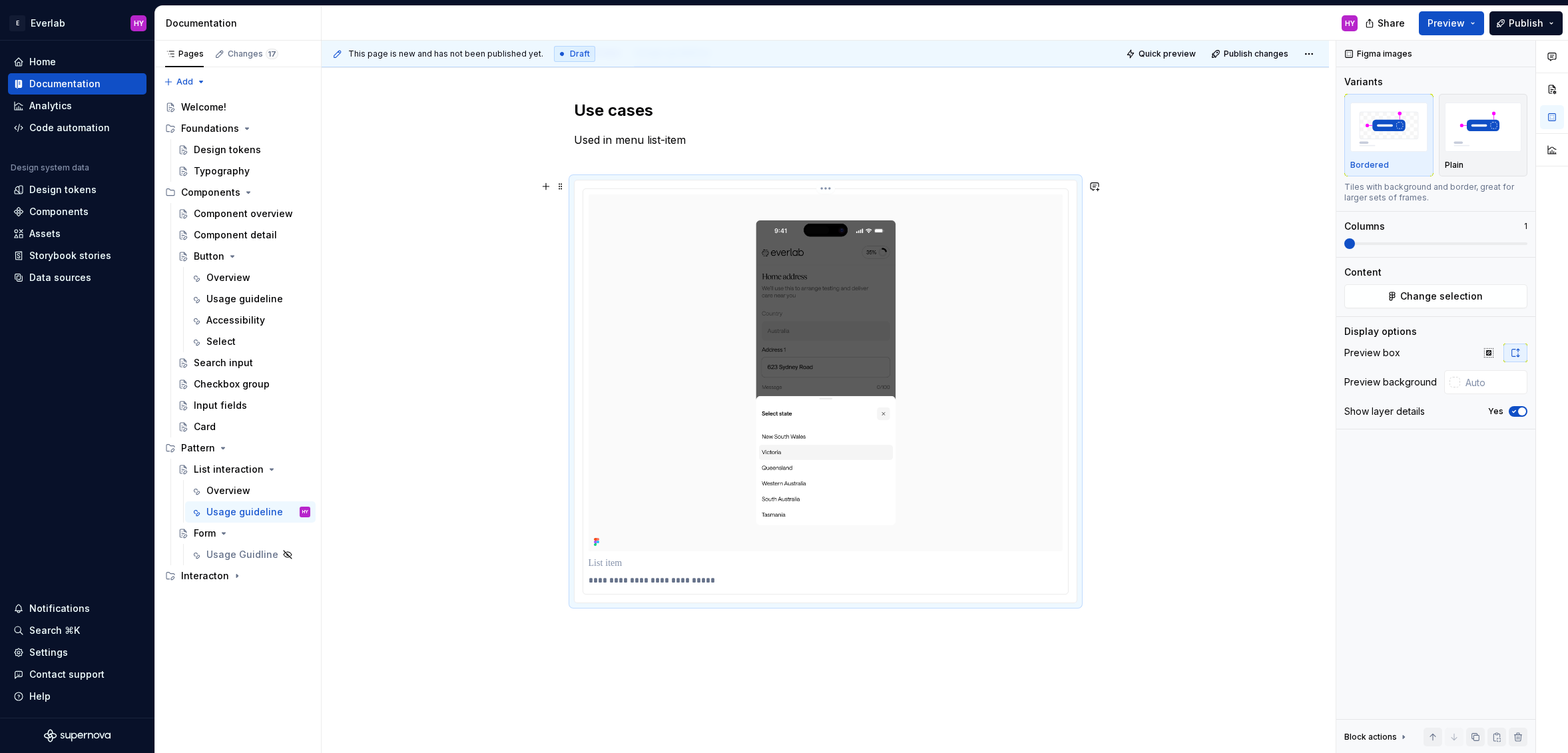
click at [643, 577] on p "**********" at bounding box center [827, 580] width 475 height 11
click at [741, 582] on p "**********" at bounding box center [827, 580] width 475 height 11
click at [1197, 457] on div "**********" at bounding box center [826, 455] width 1008 height 776
click at [838, 189] on div "**********" at bounding box center [825, 391] width 485 height 404
click at [830, 186] on html "E Everlab HY Home Documentation Analytics Code automation Design system data De…" at bounding box center [784, 376] width 1568 height 753
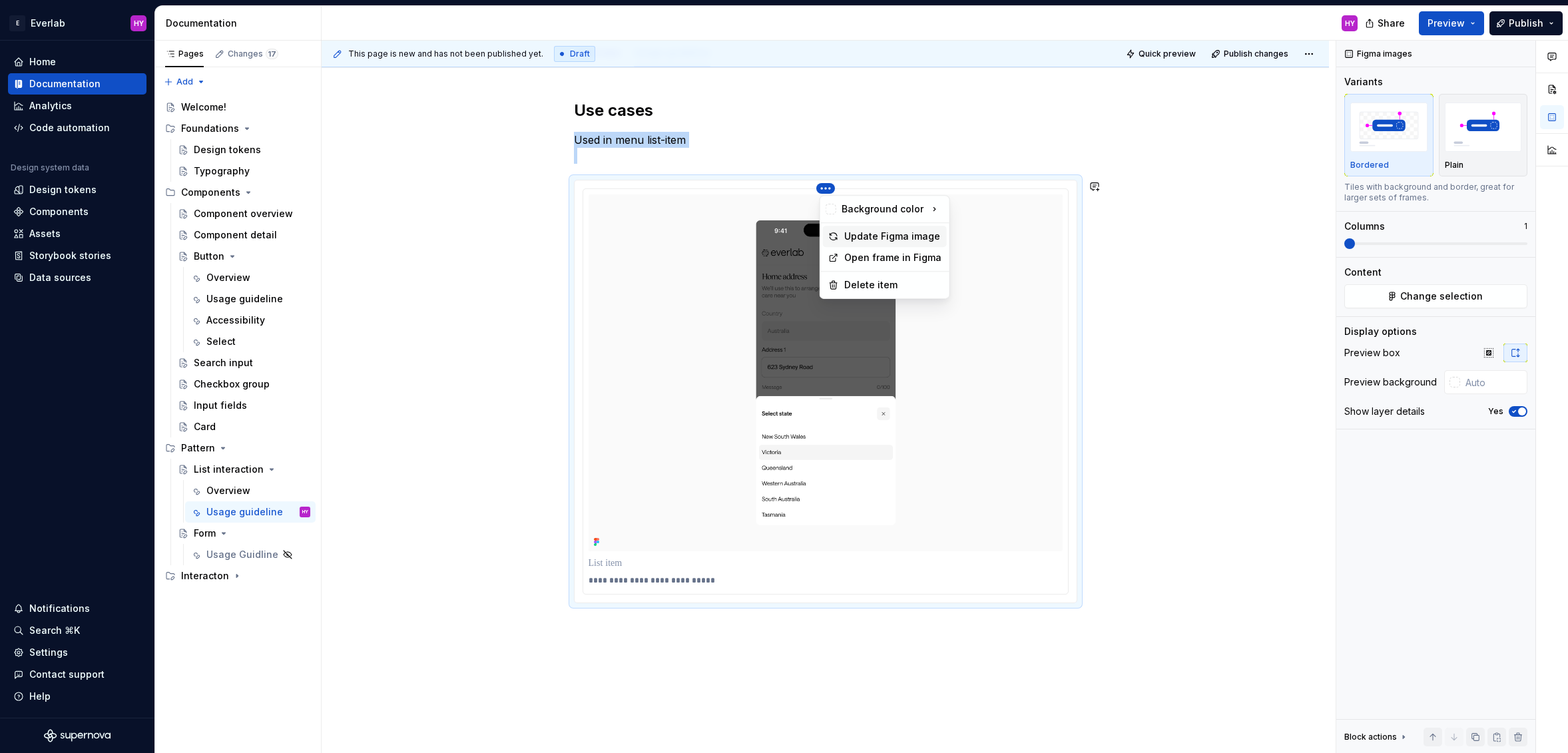
click at [882, 239] on div "Update Figma image" at bounding box center [892, 236] width 98 height 13
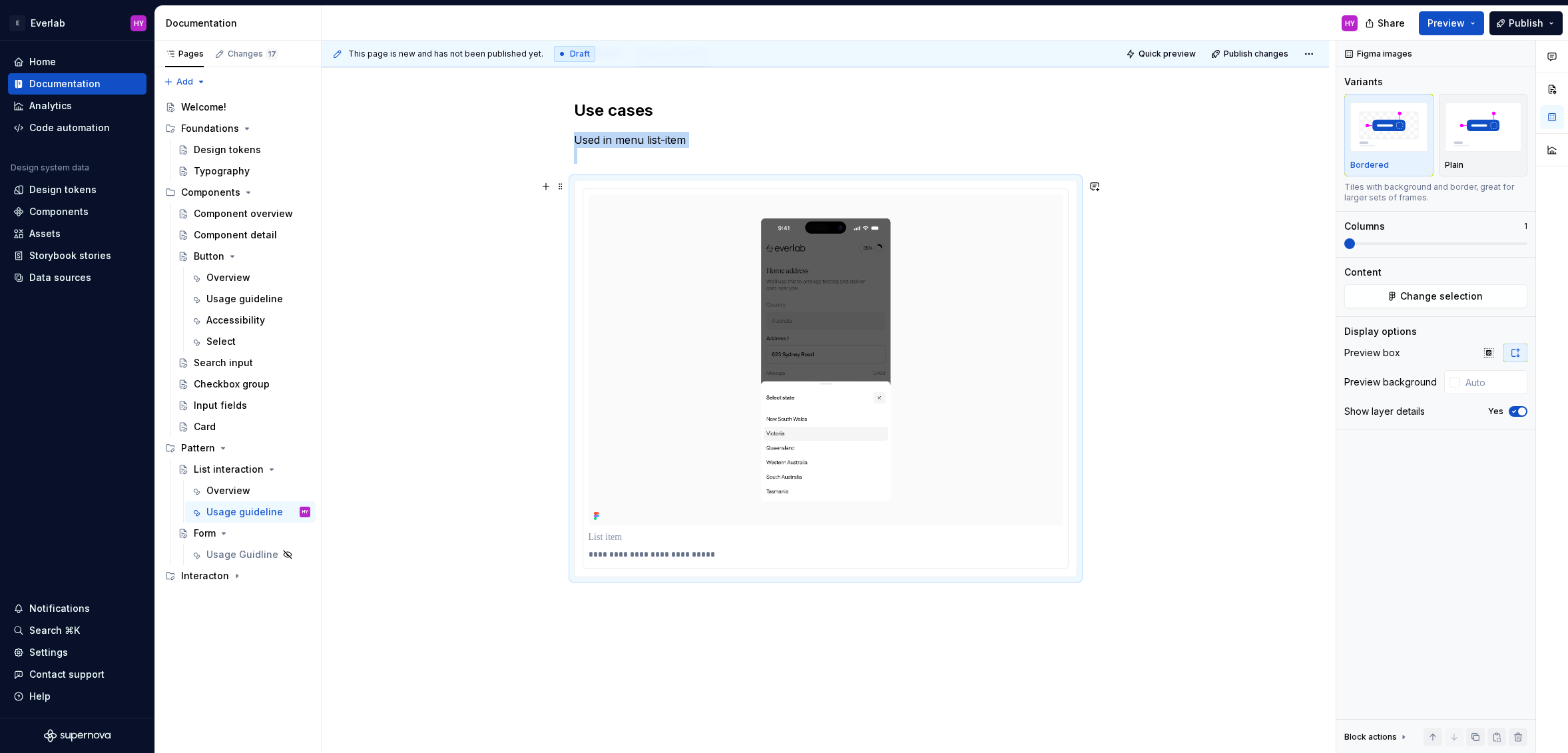
type textarea "*"
